Goal: Understand process/instructions: Learn how to perform a task or action

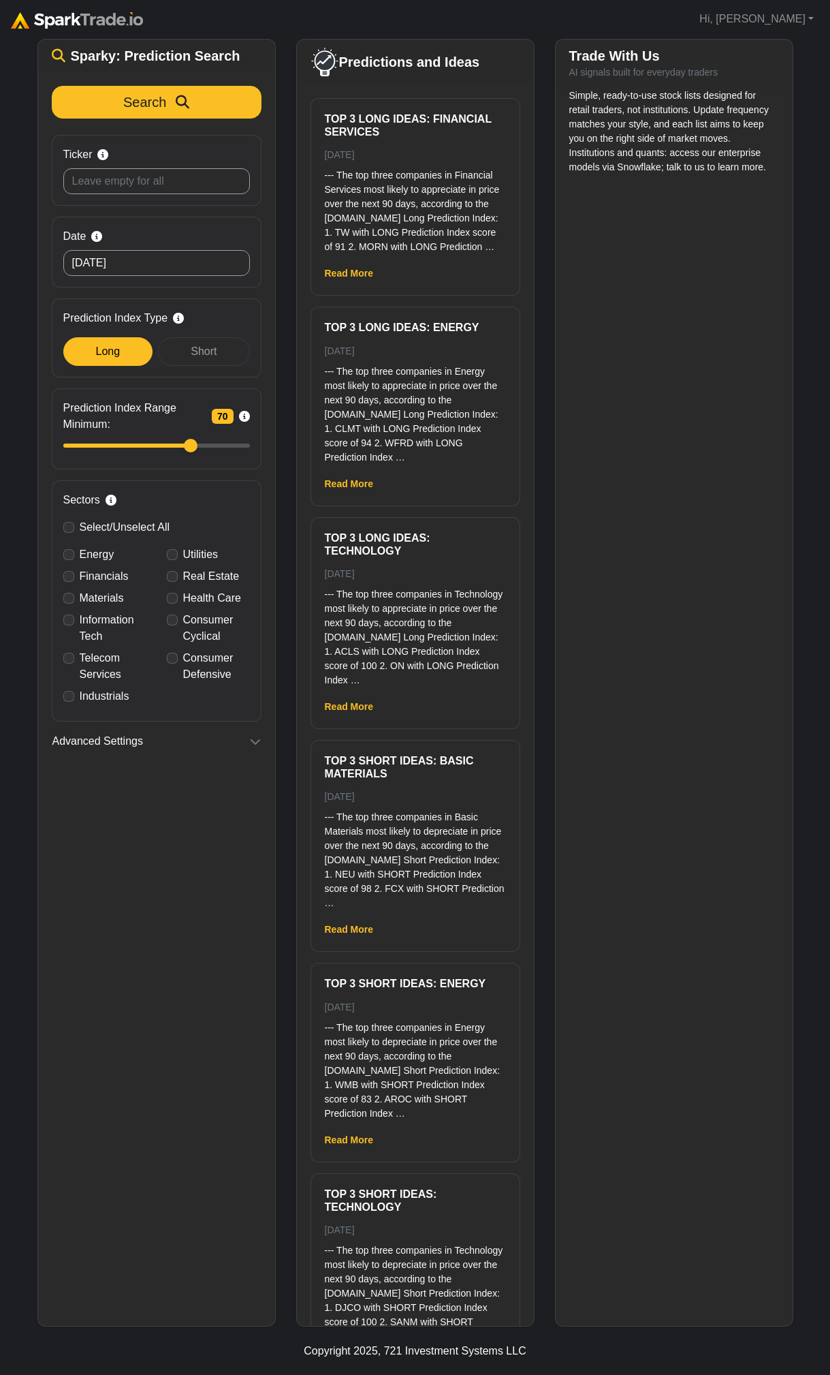
scroll to position [103, 0]
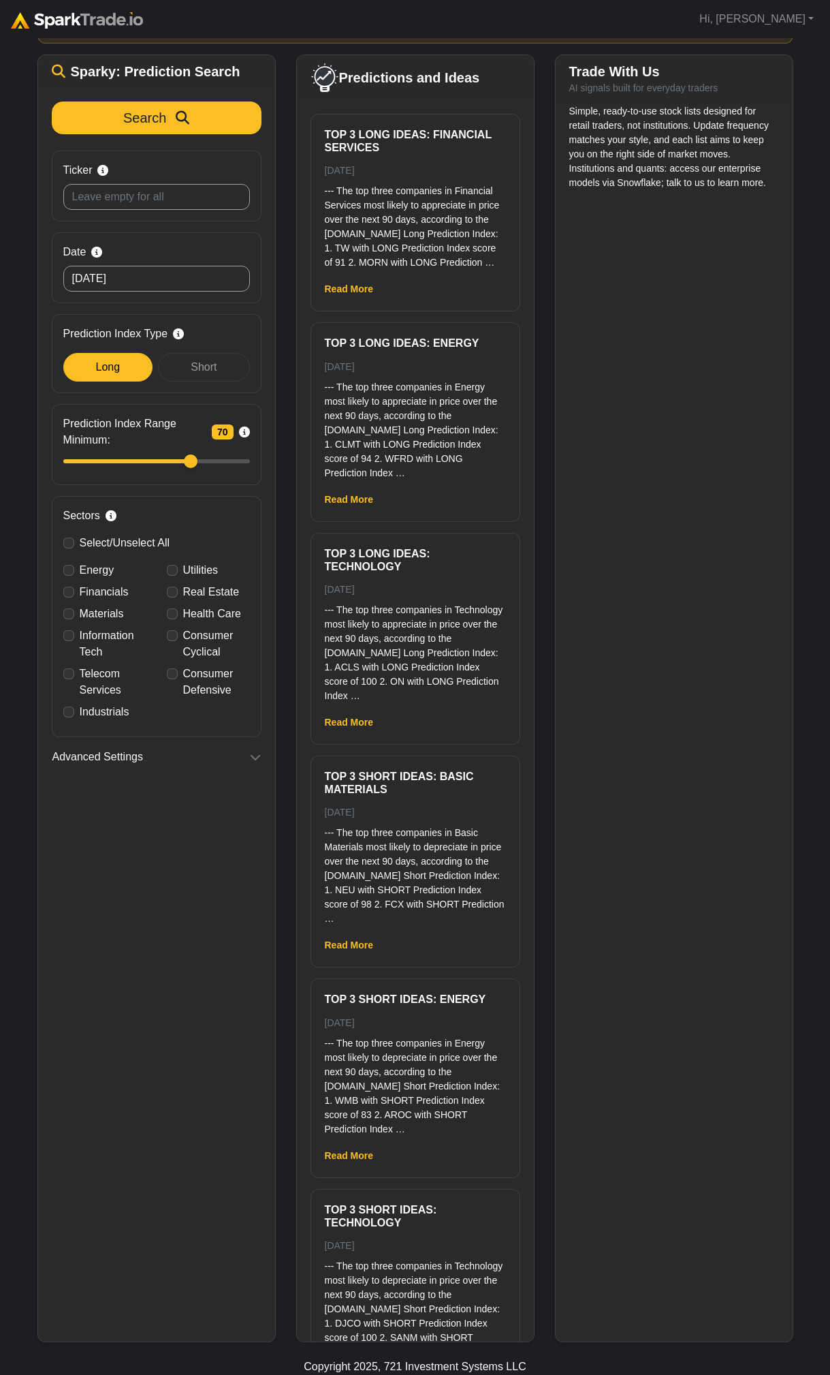
click at [704, 1090] on div "Simple, ready-to-use stock lists designed for retail traders, not institutions.…" at bounding box center [674, 722] width 237 height 1237
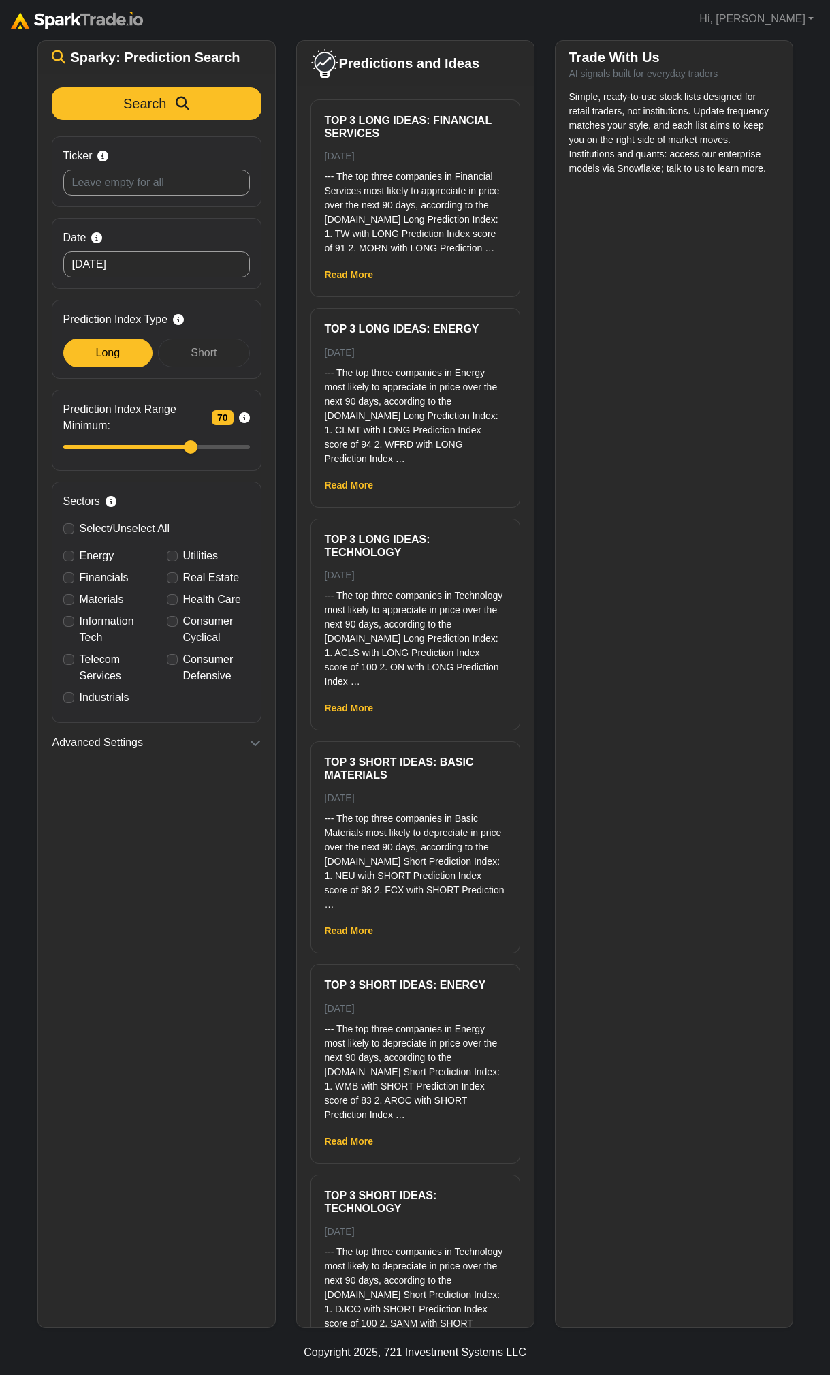
scroll to position [101, 0]
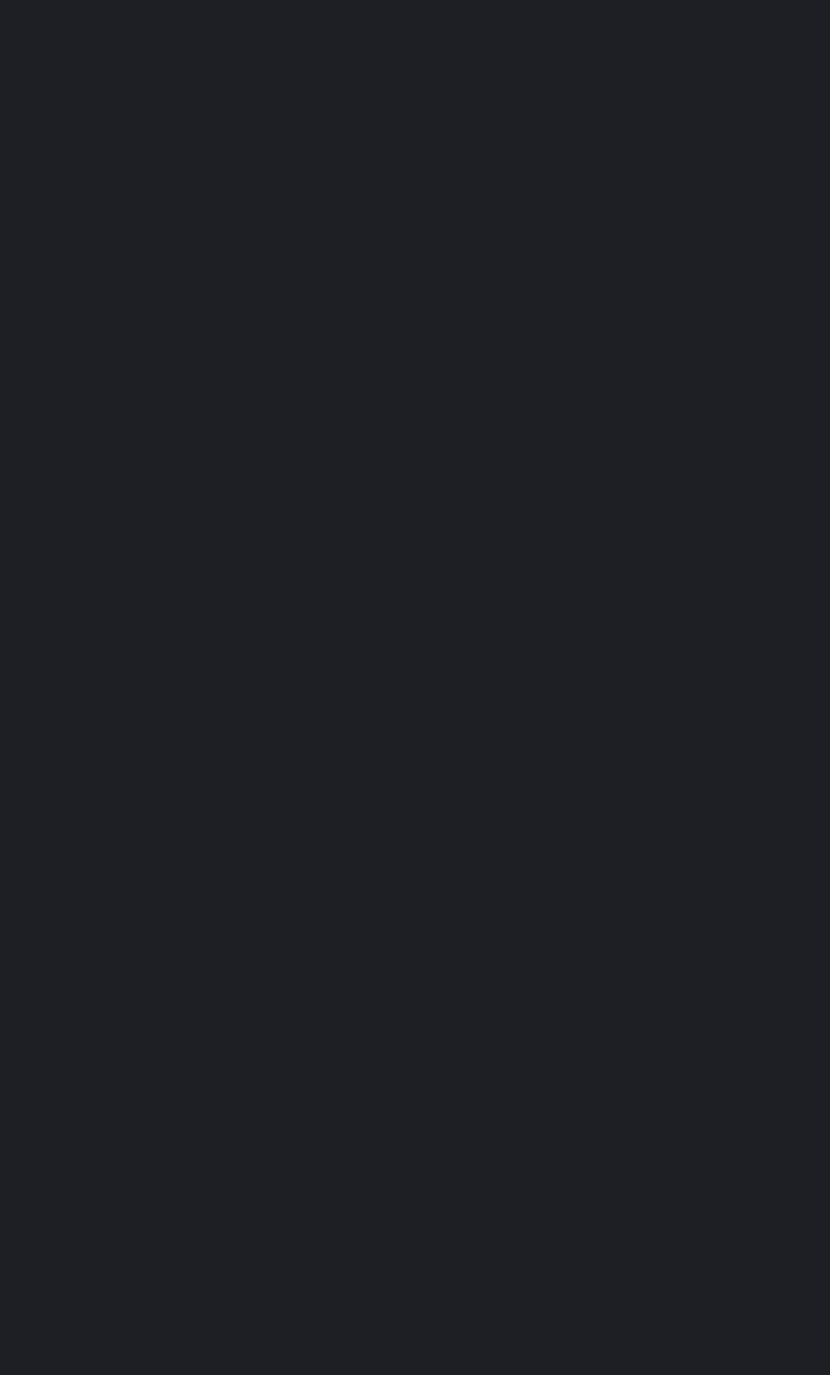
scroll to position [99, 0]
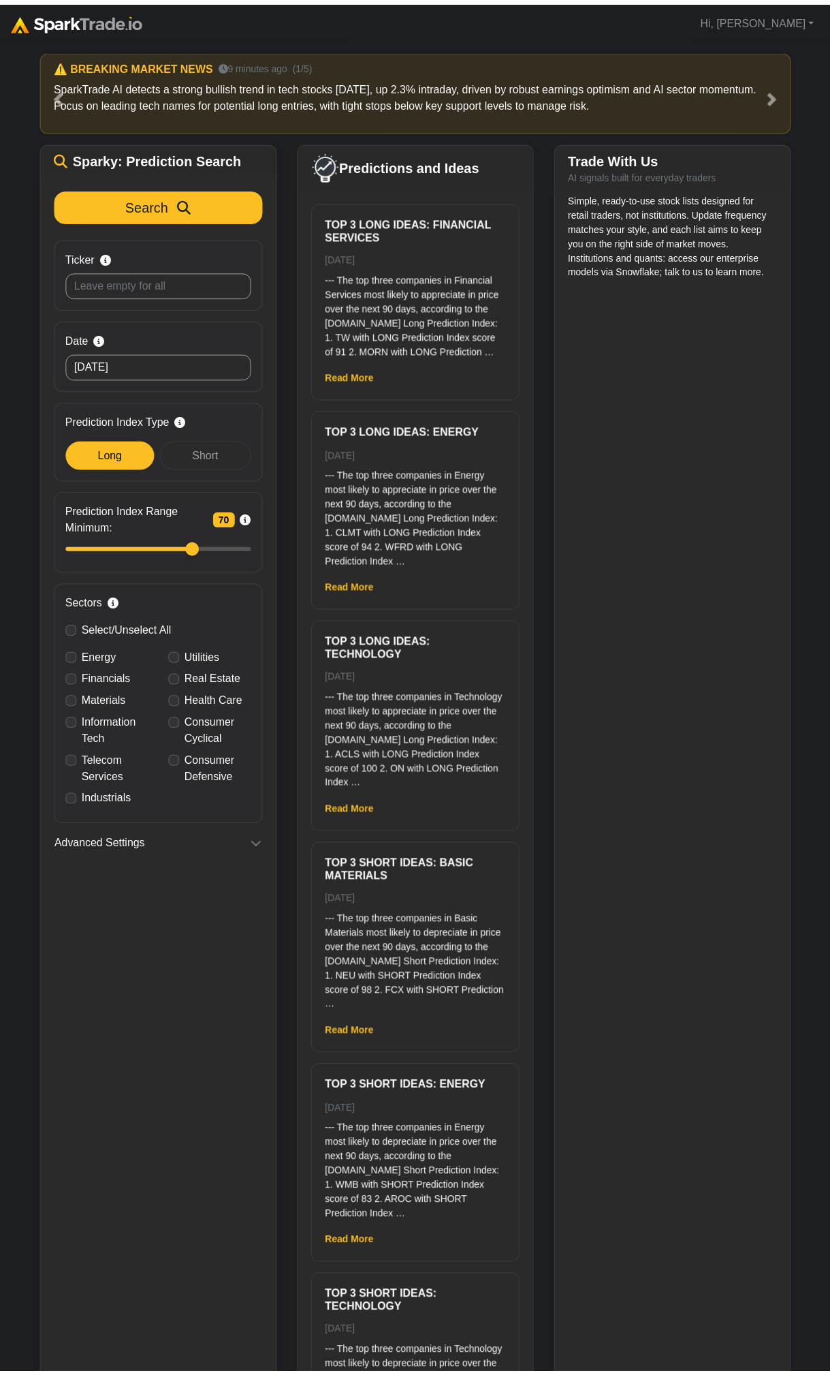
scroll to position [97, 0]
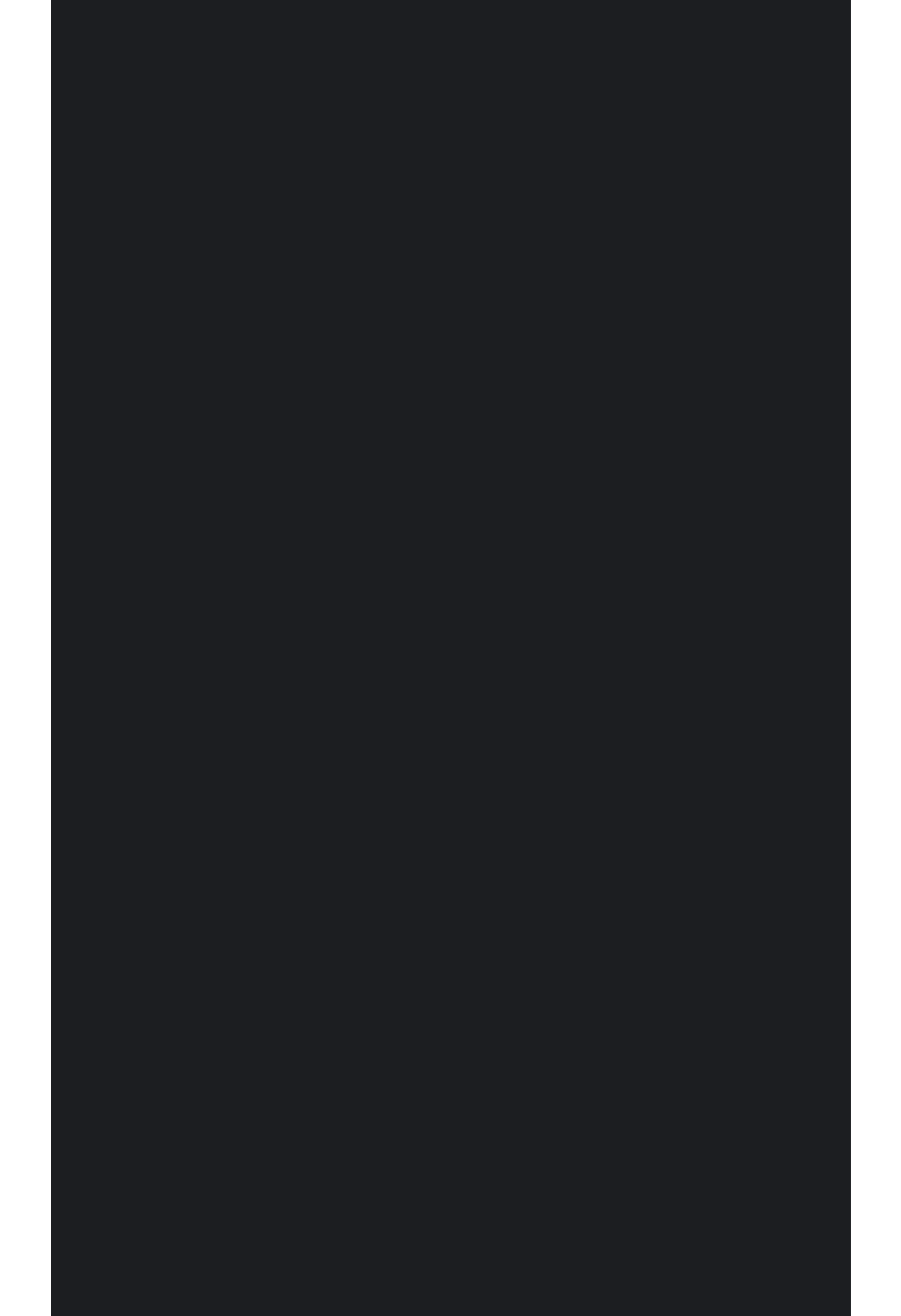
scroll to position [91, 0]
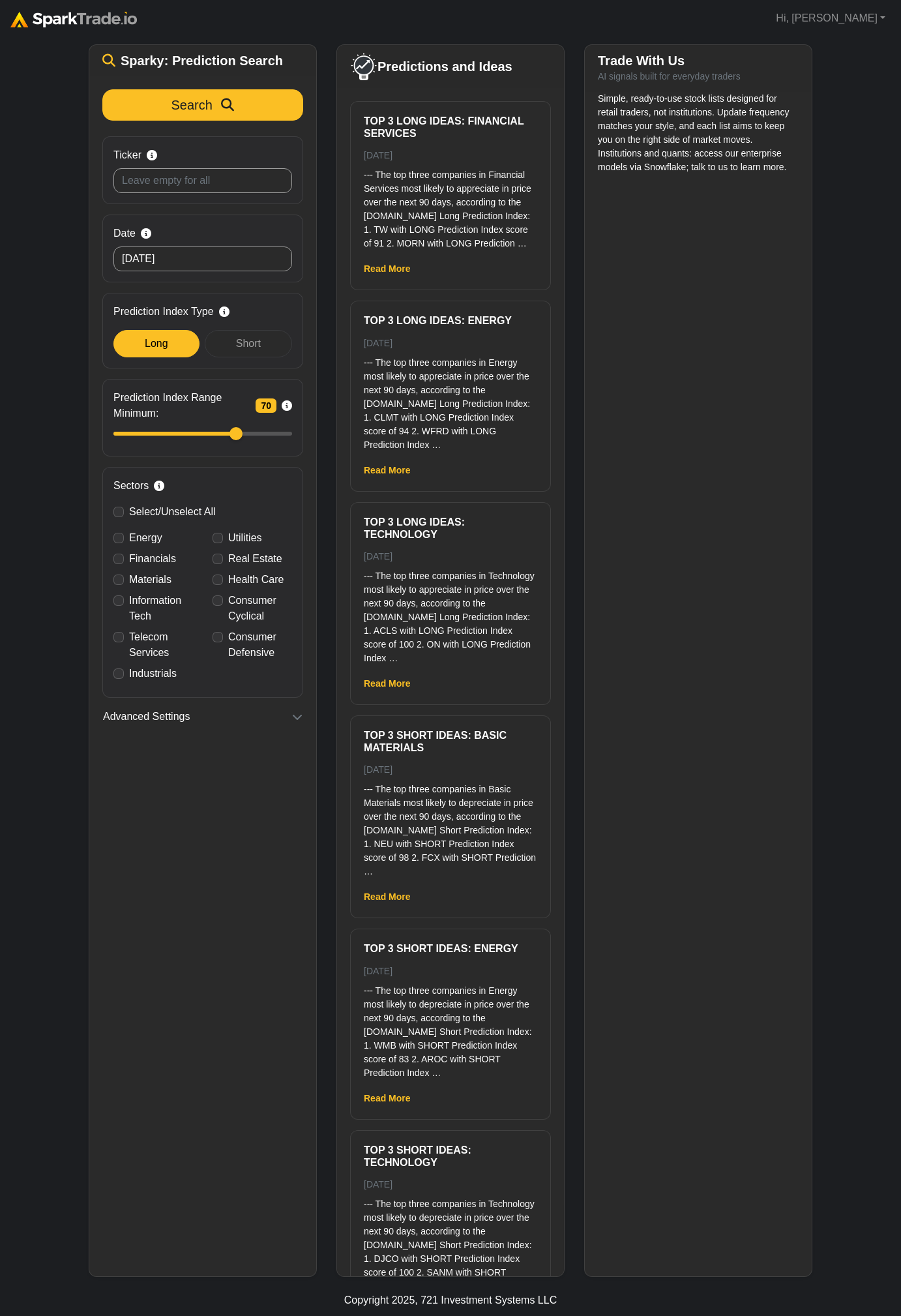
click at [800, 706] on div "How to Use [DOMAIN_NAME] × ⚠️ BREAKING MARKET NEWS 13 minutes ago (1/5) SparkTr…" at bounding box center [450, 611] width 901 height 1330
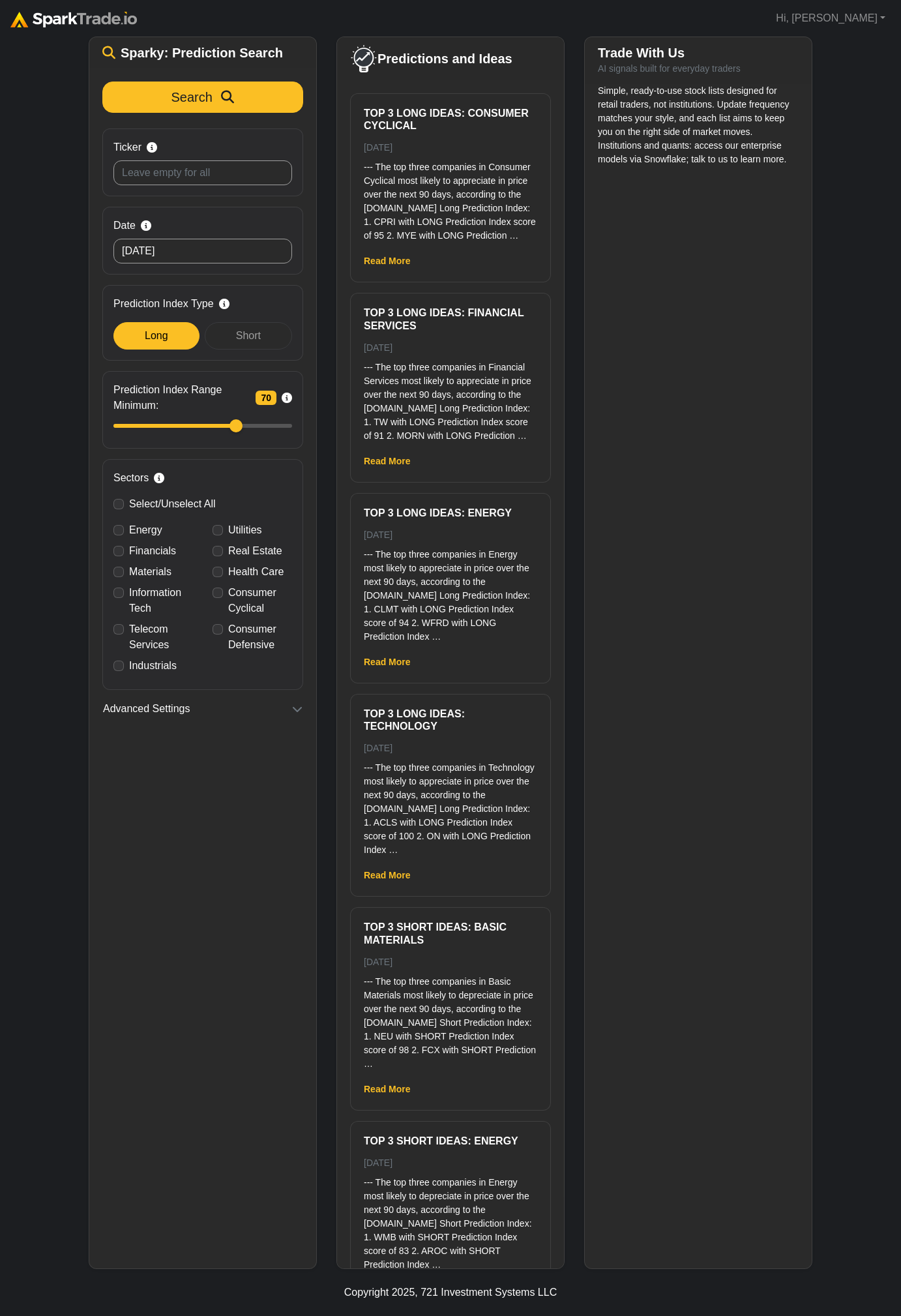
click at [854, 697] on div "How to Use SparkTrade.io × ⚠️ BREAKING MARKET NEWS 6 minutes ago (1/5) SparkTra…" at bounding box center [450, 603] width 901 height 1330
